Goal: Navigation & Orientation: Find specific page/section

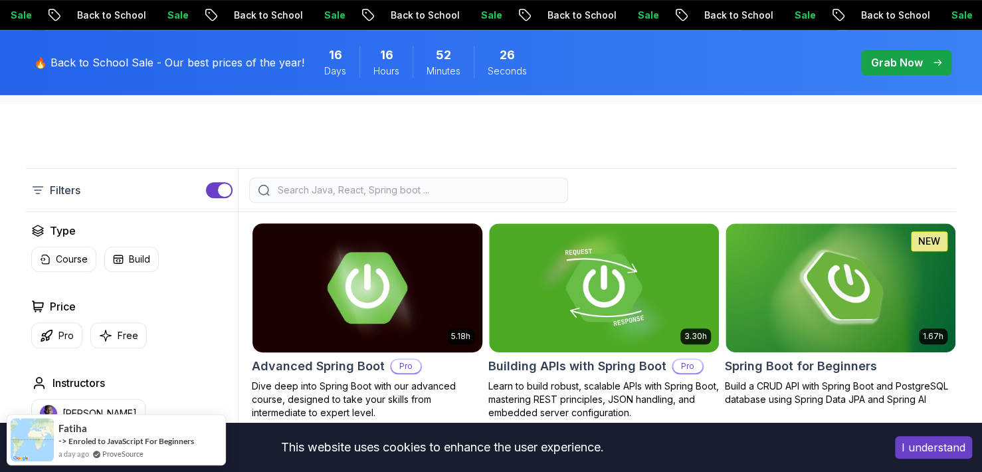
scroll to position [266, 0]
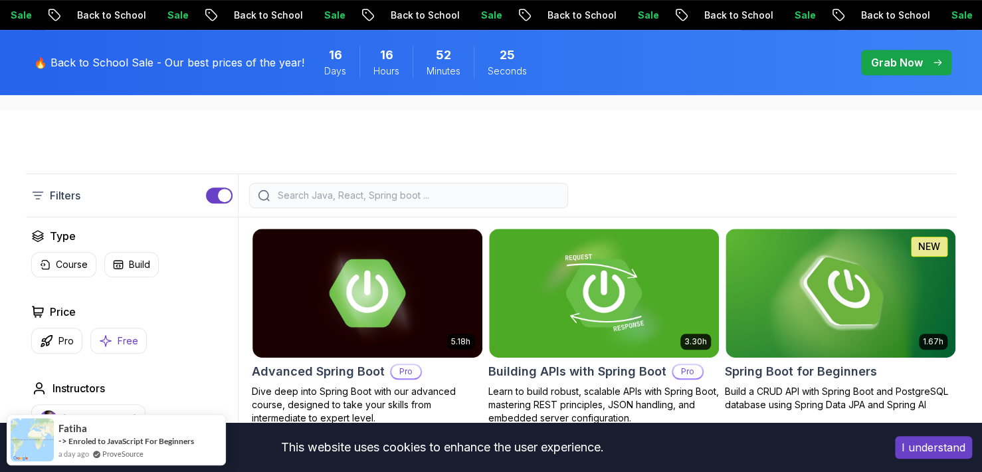
click at [106, 337] on icon "button" at bounding box center [105, 341] width 13 height 14
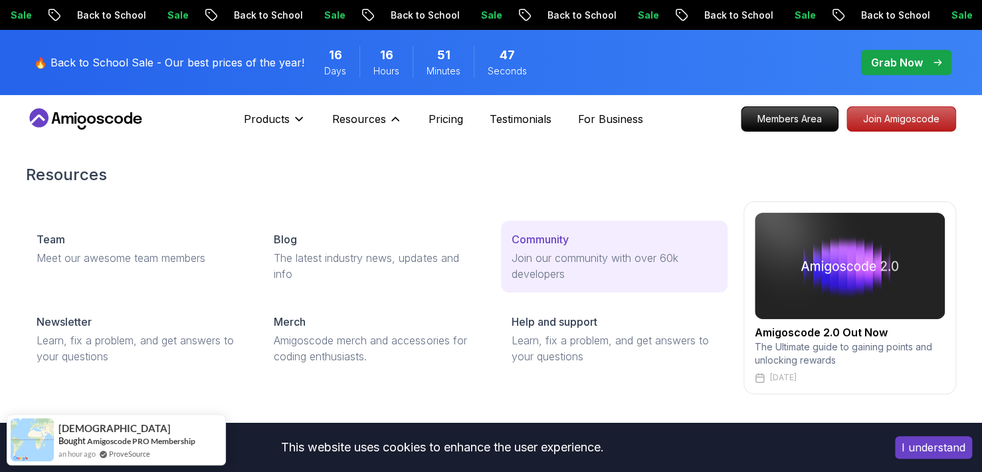
click at [560, 272] on p "Join our community with over 60k developers" at bounding box center [614, 266] width 205 height 32
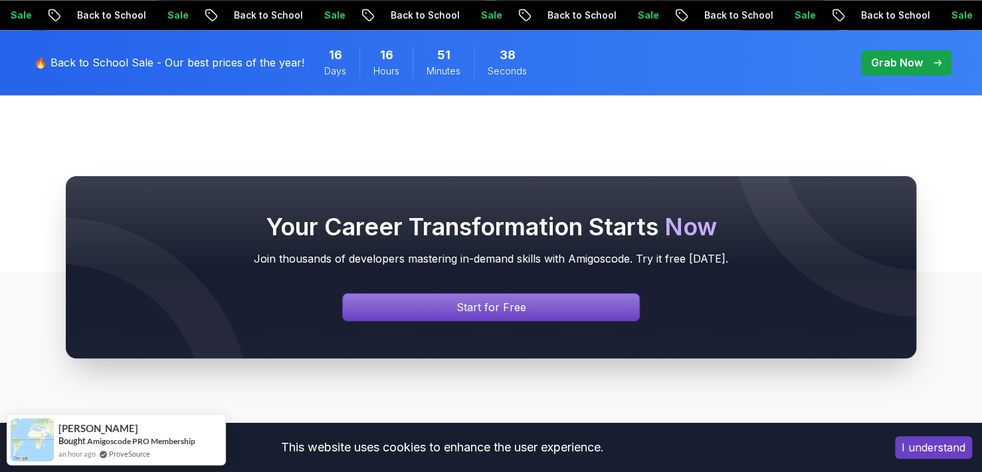
scroll to position [1130, 0]
